Goal: Browse casually

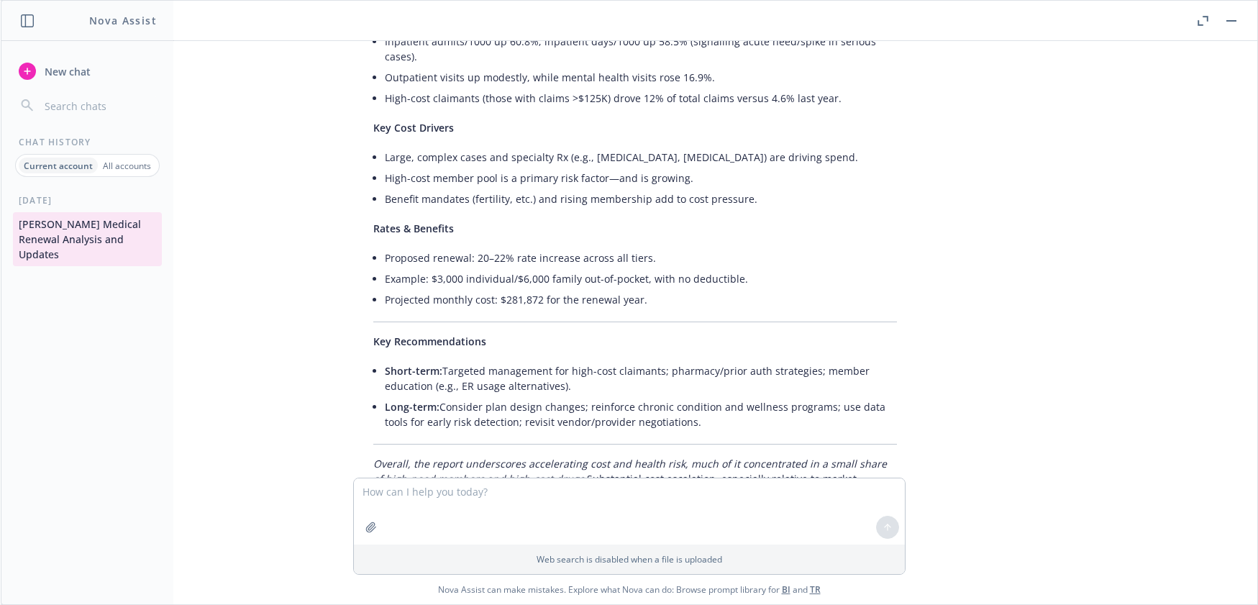
scroll to position [5730, 0]
